Goal: Check status: Check status

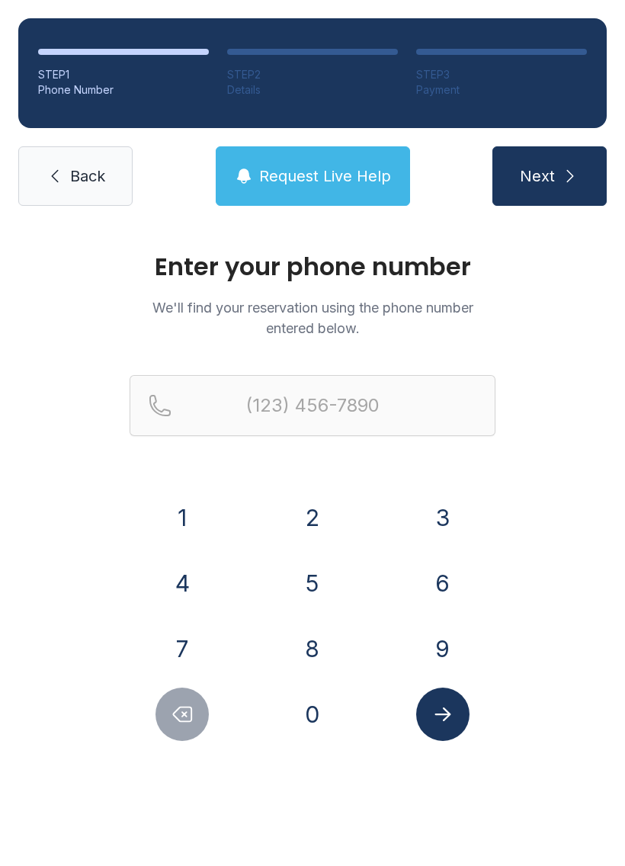
click at [447, 506] on button "3" at bounding box center [442, 517] width 53 height 53
click at [321, 720] on button "0" at bounding box center [312, 714] width 53 height 53
click at [439, 499] on button "3" at bounding box center [442, 517] width 53 height 53
click at [316, 572] on button "5" at bounding box center [312, 582] width 53 height 53
click at [188, 584] on button "4" at bounding box center [182, 582] width 53 height 53
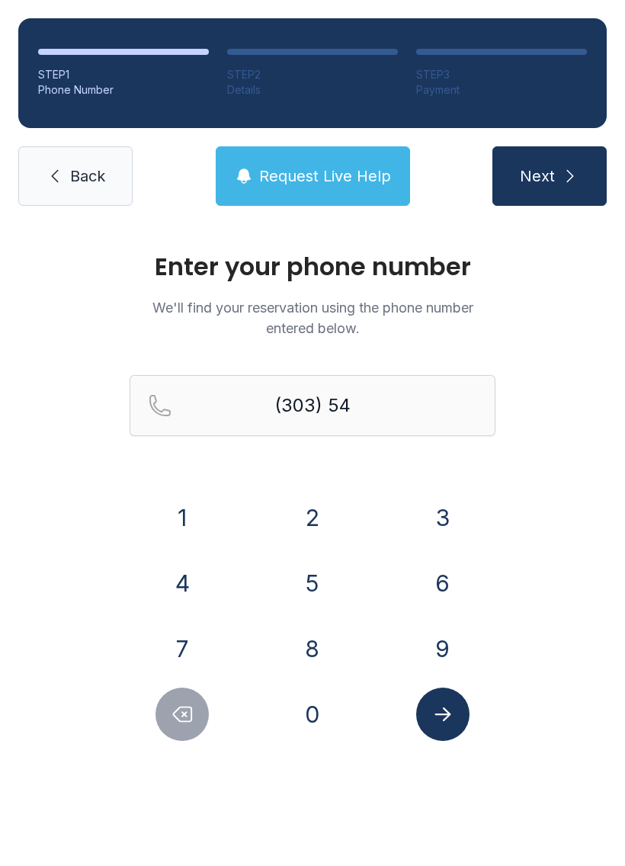
click at [457, 636] on button "9" at bounding box center [442, 648] width 53 height 53
click at [191, 580] on button "4" at bounding box center [182, 582] width 53 height 53
click at [185, 708] on icon "Delete number" at bounding box center [182, 714] width 23 height 23
click at [172, 713] on icon "Delete number" at bounding box center [182, 714] width 23 height 23
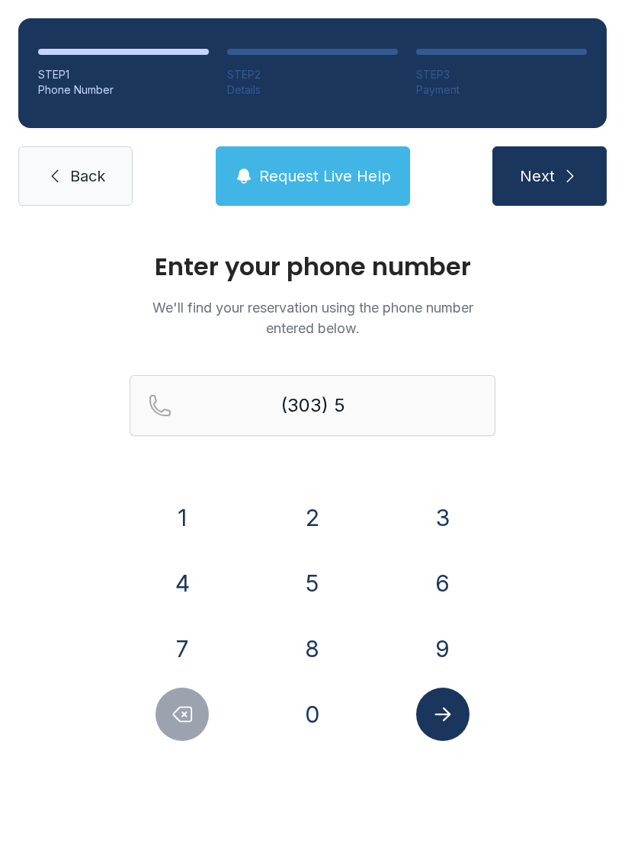
click at [172, 713] on icon "Delete number" at bounding box center [182, 714] width 23 height 23
click at [163, 720] on button "Delete number" at bounding box center [182, 714] width 53 height 53
click at [162, 720] on button "Delete number" at bounding box center [182, 714] width 53 height 53
type input "(3"
click at [173, 710] on icon "Delete number" at bounding box center [182, 714] width 23 height 23
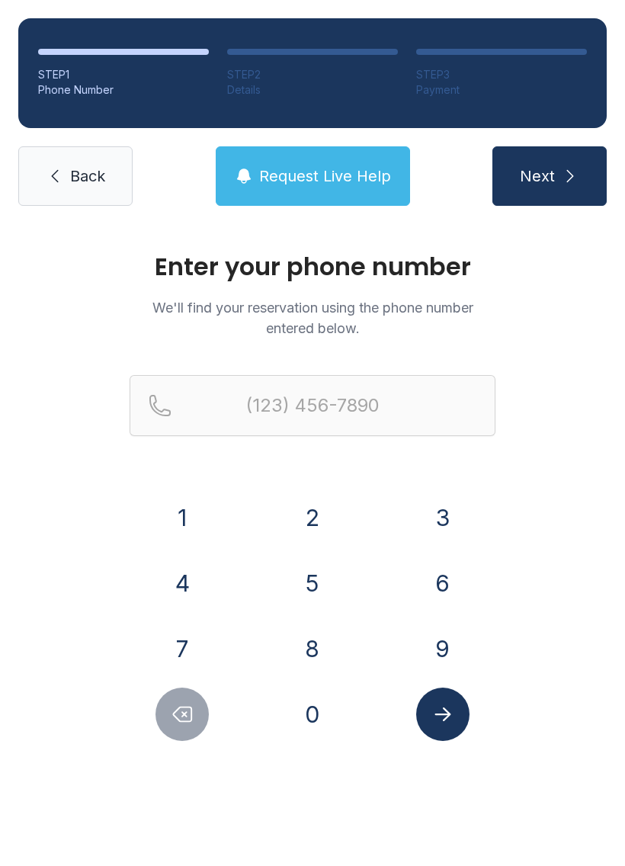
click at [173, 710] on icon "Delete number" at bounding box center [182, 714] width 23 height 23
click at [165, 717] on button "Delete number" at bounding box center [182, 714] width 53 height 53
